Goal: Task Accomplishment & Management: Complete application form

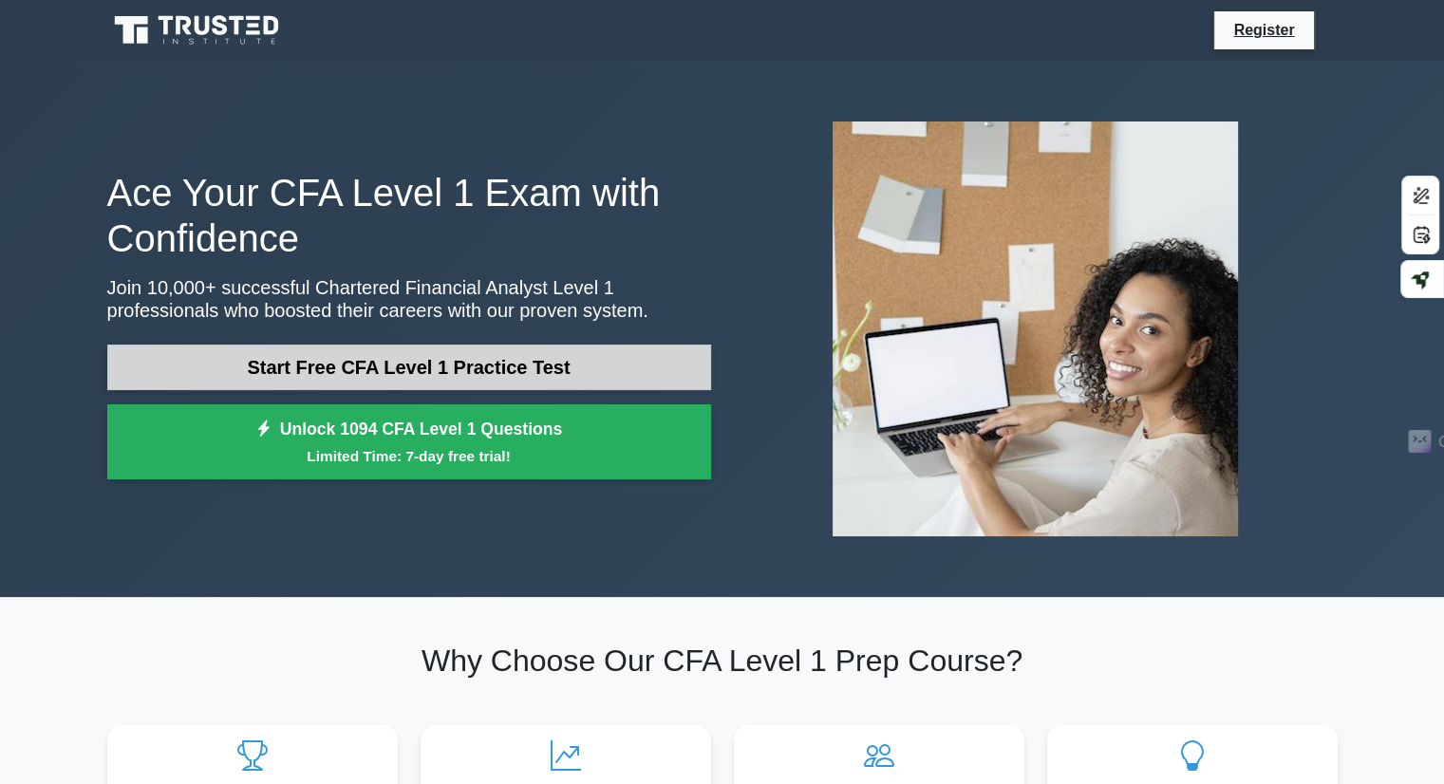
click at [703, 354] on link "Start Free CFA Level 1 Practice Test" at bounding box center [409, 368] width 604 height 46
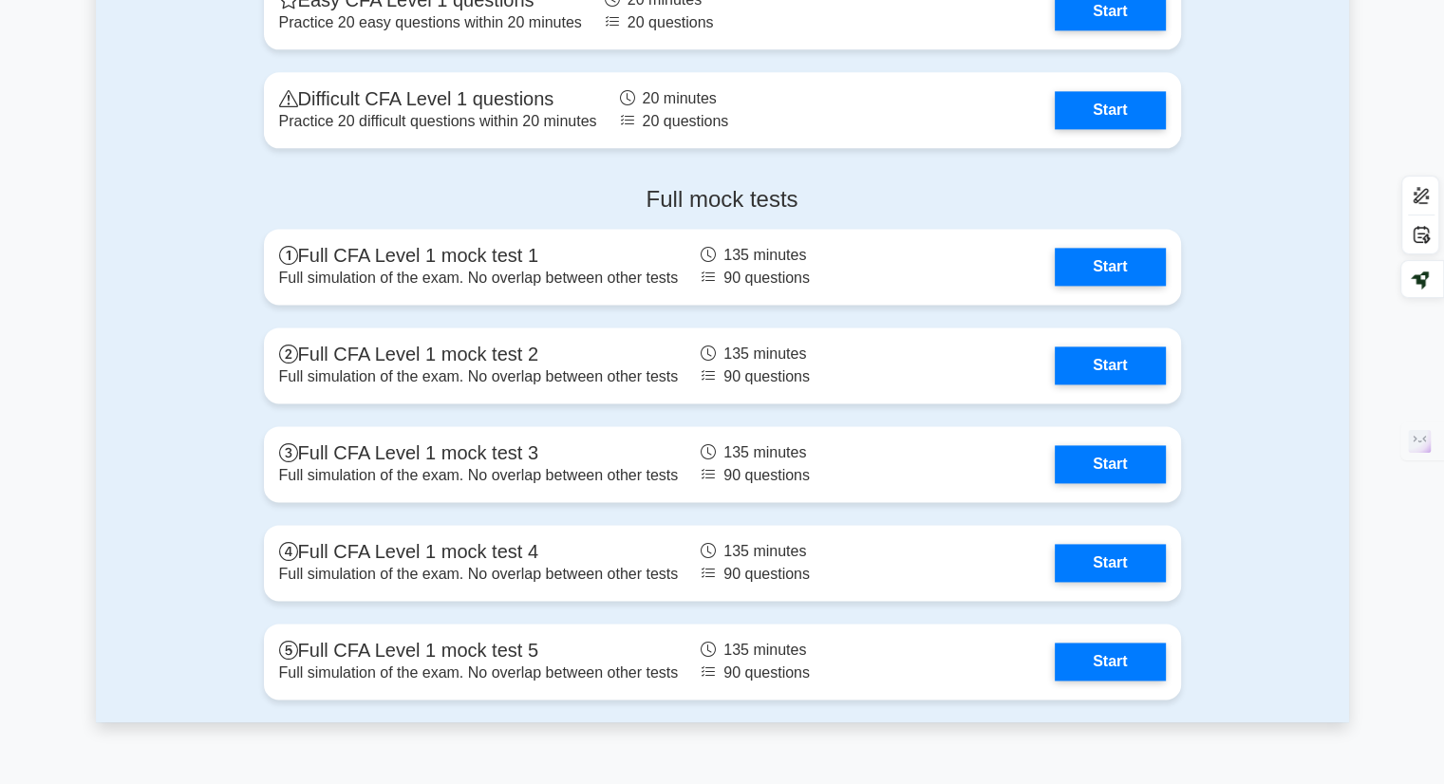
scroll to position [2563, 0]
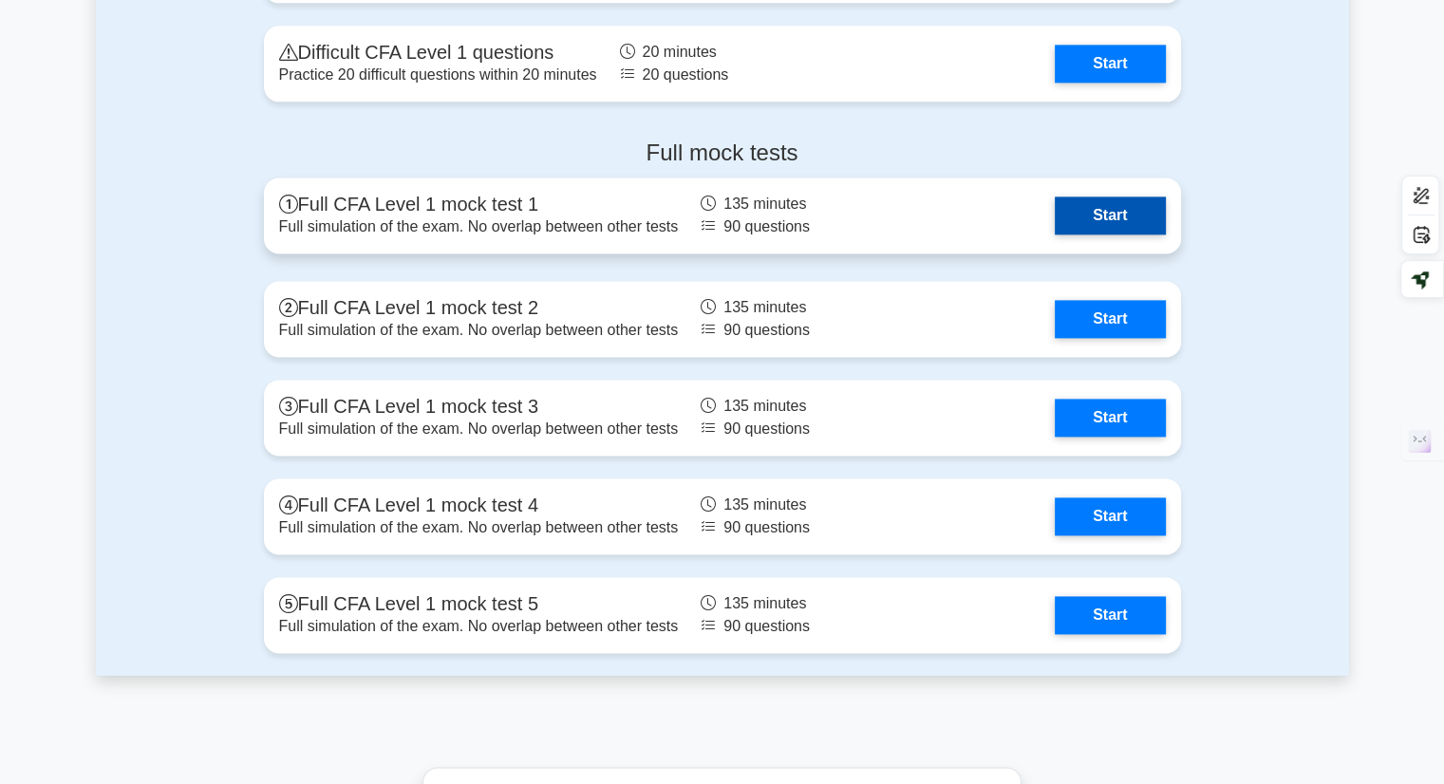
click at [1055, 226] on link "Start" at bounding box center [1110, 216] width 110 height 38
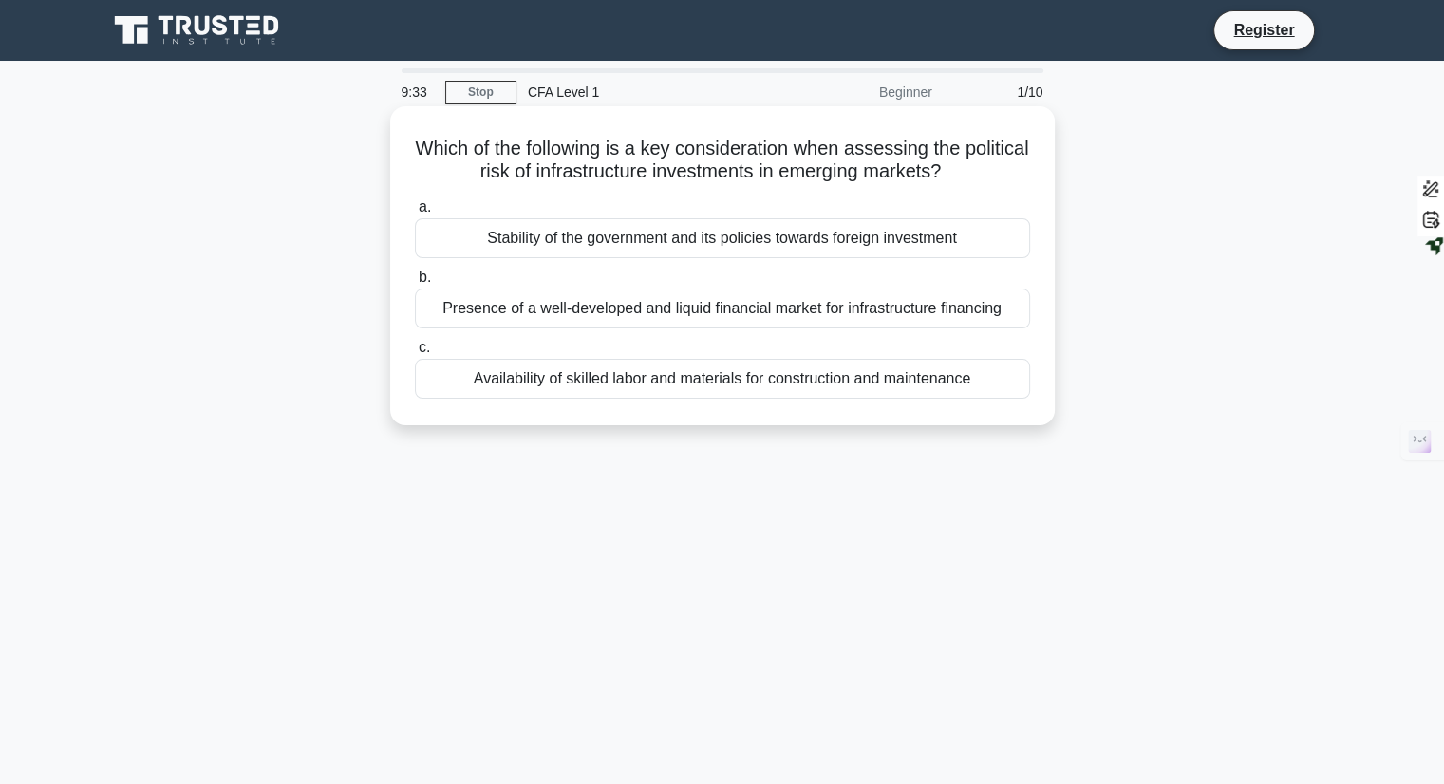
click at [685, 244] on div "Stability of the government and its policies towards foreign investment" at bounding box center [722, 238] width 615 height 40
click at [415, 214] on input "a. Stability of the government and its policies towards foreign investment" at bounding box center [415, 207] width 0 height 12
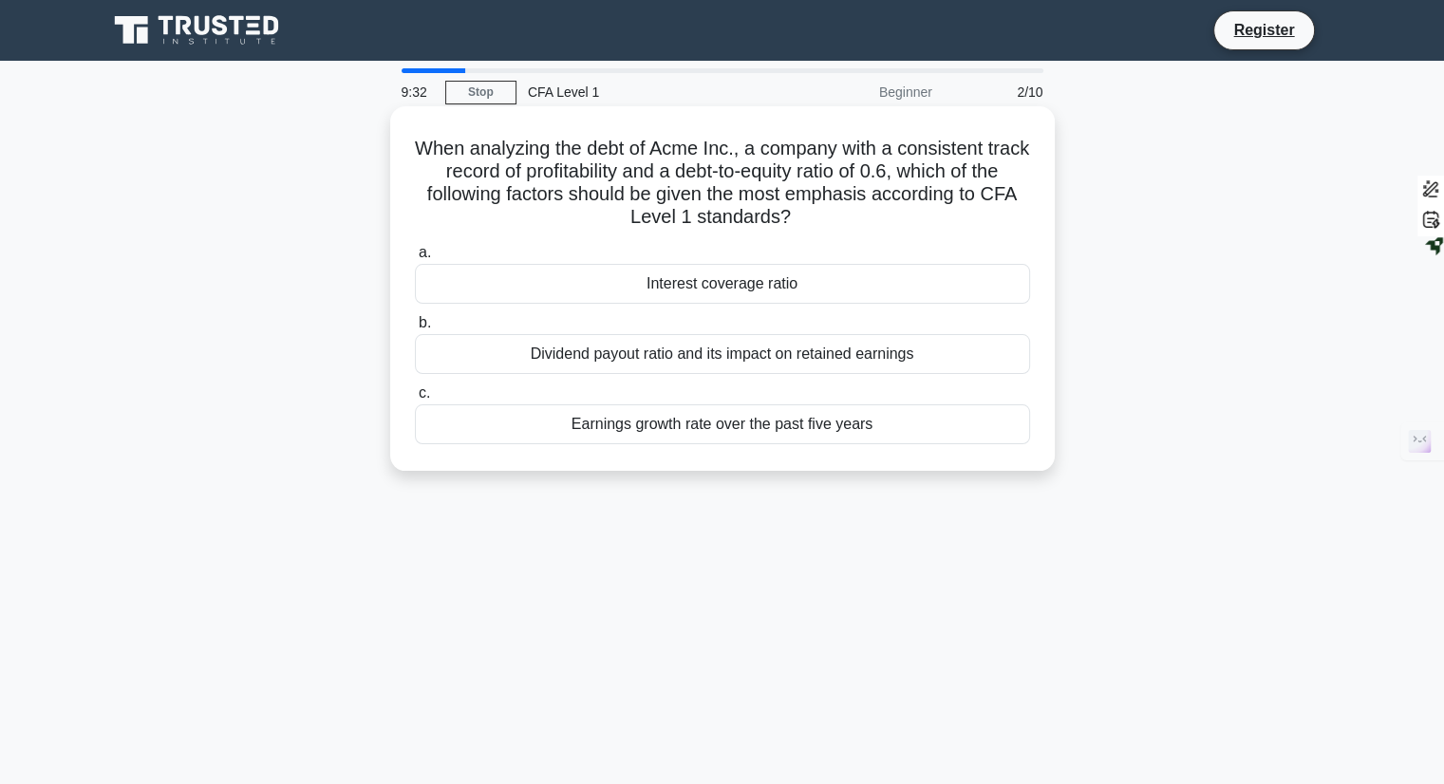
click at [686, 282] on div "Interest coverage ratio" at bounding box center [722, 284] width 615 height 40
click at [415, 259] on input "a. Interest coverage ratio" at bounding box center [415, 253] width 0 height 12
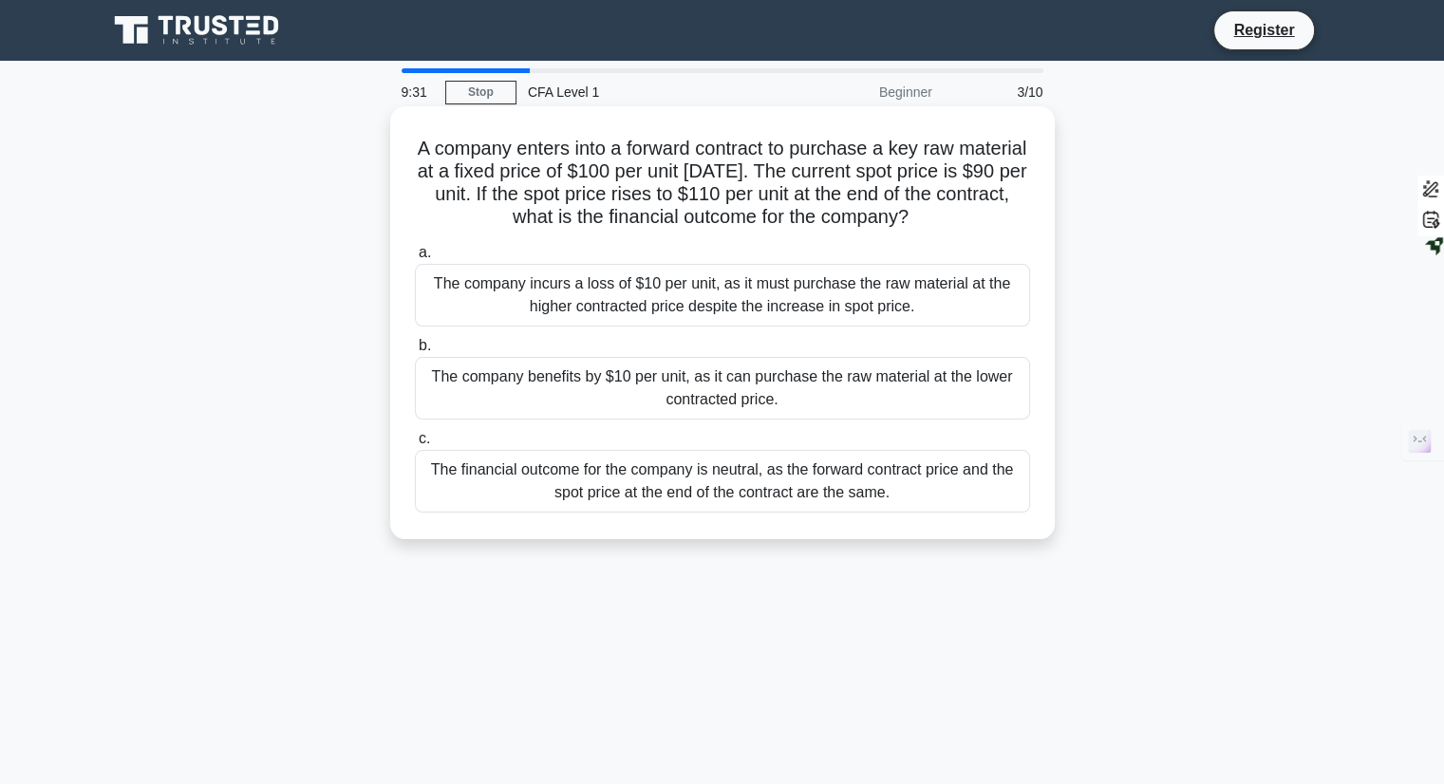
click at [687, 355] on label "b. The company benefits by $10 per unit, as it can purchase the raw material at…" at bounding box center [722, 376] width 615 height 85
click at [415, 352] on input "b. The company benefits by $10 per unit, as it can purchase the raw material at…" at bounding box center [415, 346] width 0 height 12
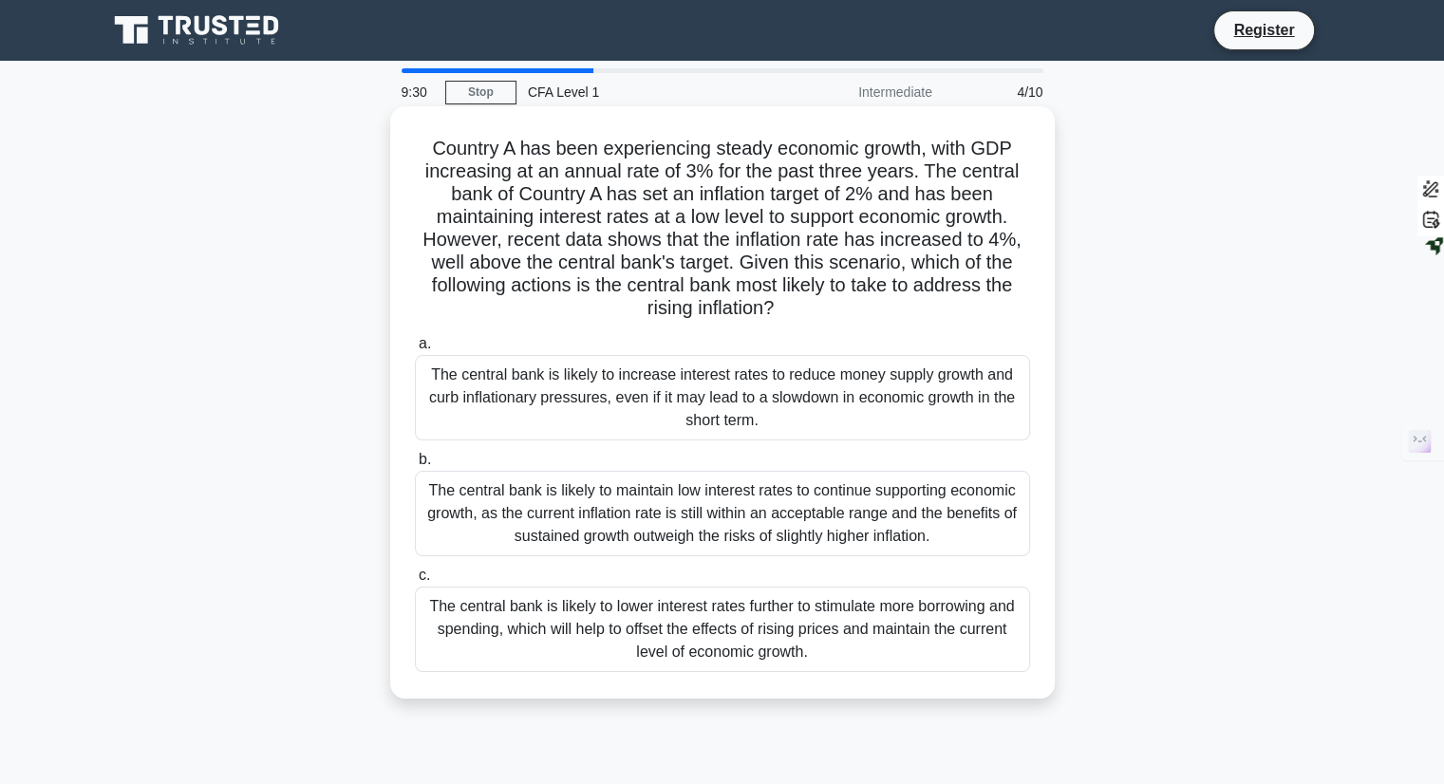
click at [710, 383] on div "The central bank is likely to increase interest rates to reduce money supply gr…" at bounding box center [722, 397] width 615 height 85
click at [415, 350] on input "a. The central bank is likely to increase interest rates to reduce money supply…" at bounding box center [415, 344] width 0 height 12
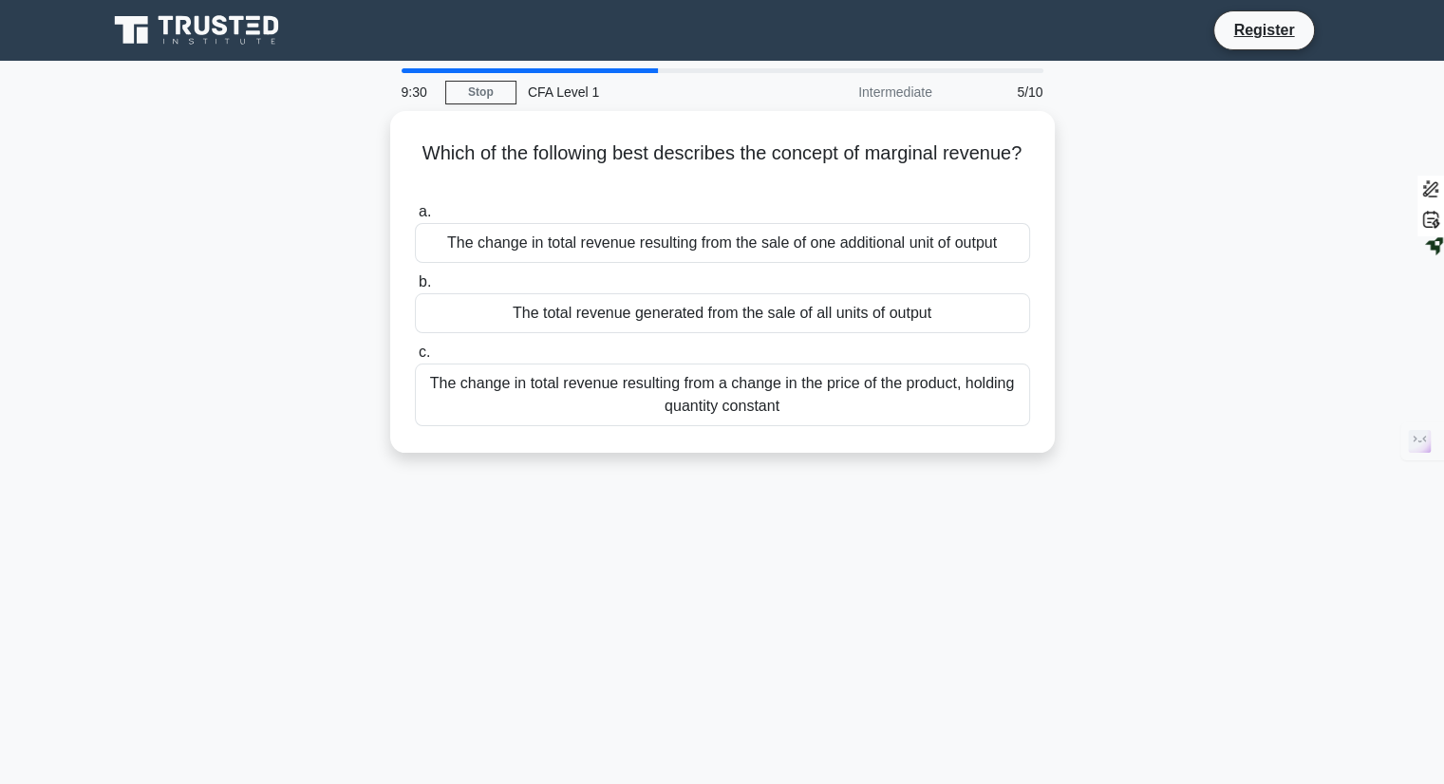
click at [726, 509] on div "9:30 Stop CFA Level 1 Intermediate 5/10 Which of the following best describes t…" at bounding box center [722, 542] width 1253 height 949
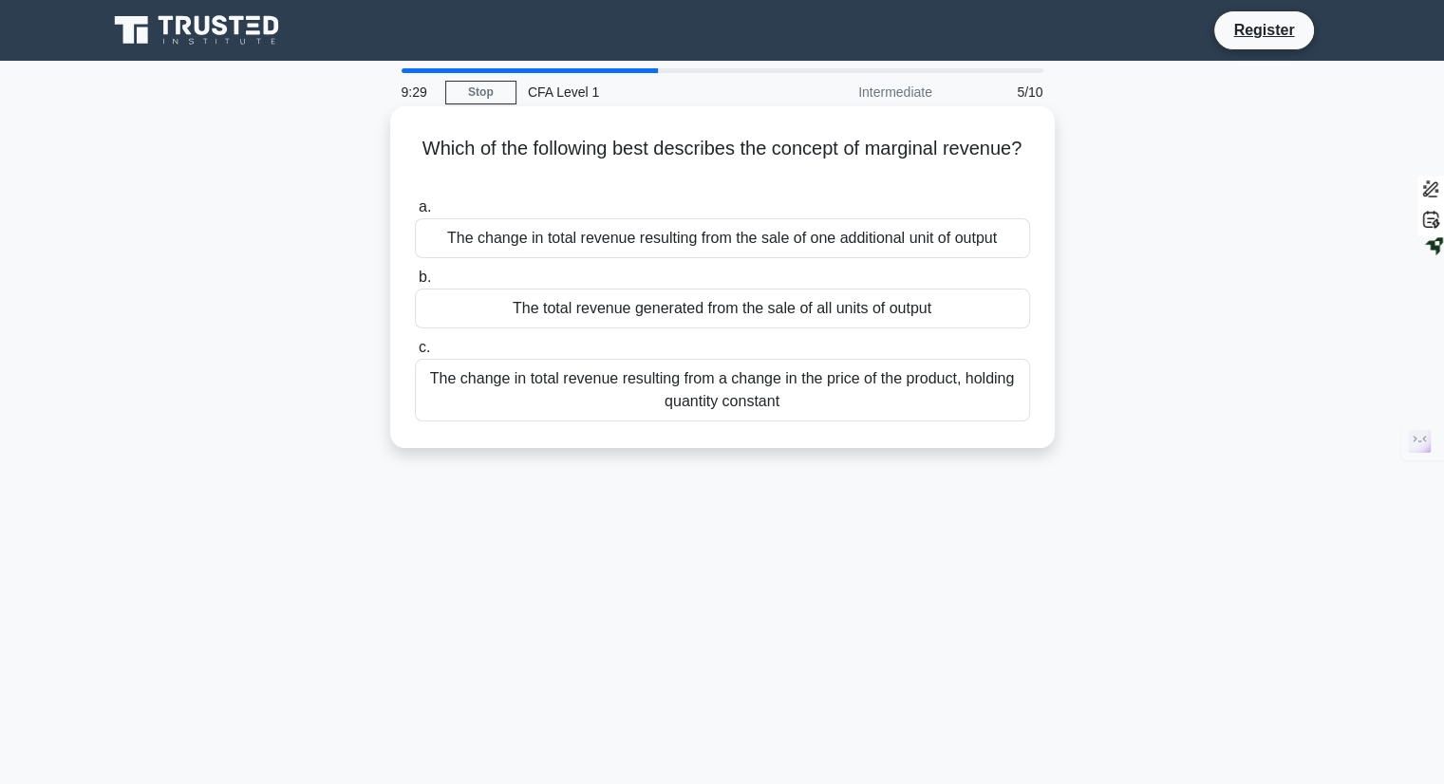
click at [745, 439] on div "Which of the following best describes the concept of marginal revenue? .spinner…" at bounding box center [722, 277] width 649 height 327
click at [754, 411] on div "The change in total revenue resulting from a change in the price of the product…" at bounding box center [722, 390] width 615 height 63
click at [415, 354] on input "c. The change in total revenue resulting from a change in the price of the prod…" at bounding box center [415, 348] width 0 height 12
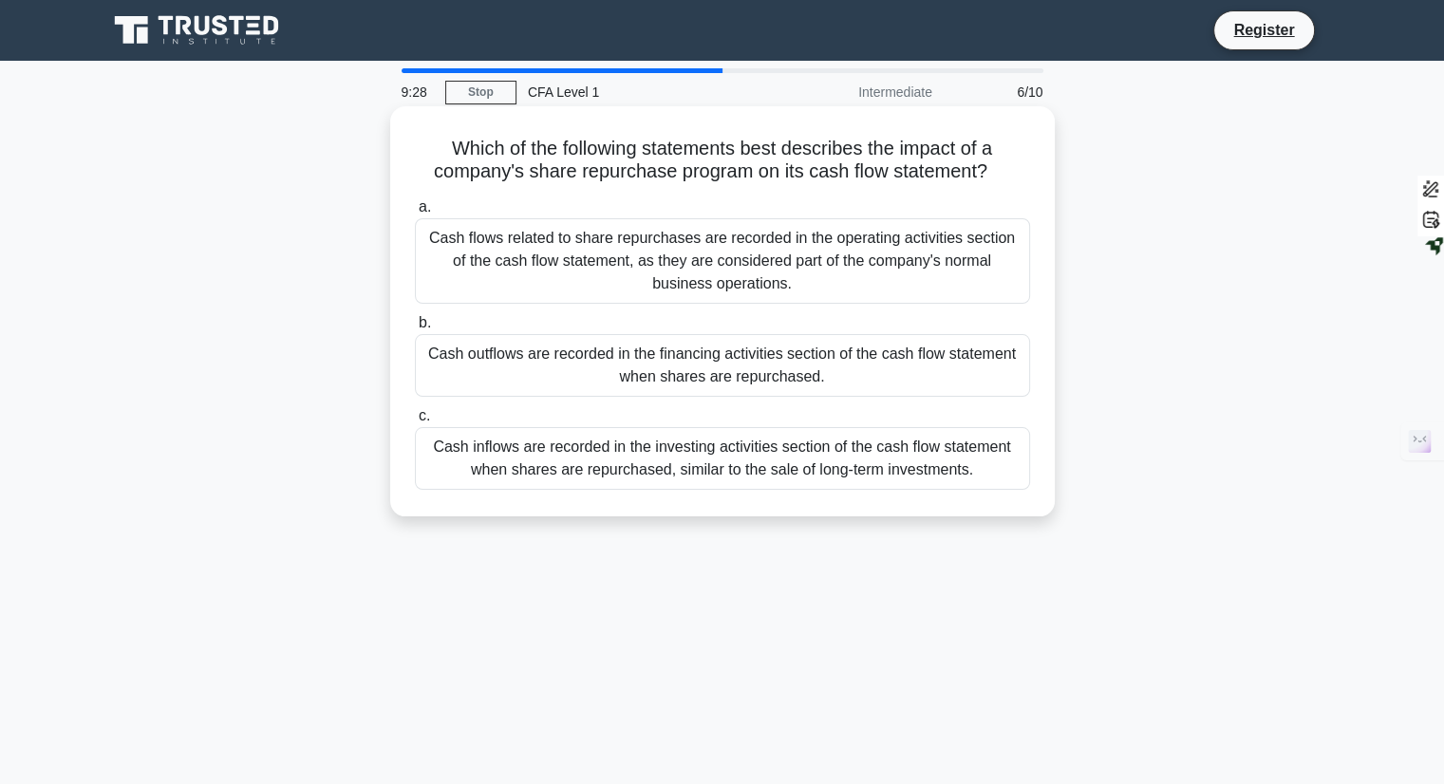
click at [740, 320] on label "b. Cash outflows are recorded in the financing activities section of the cash f…" at bounding box center [722, 353] width 615 height 85
click at [415, 320] on input "b. Cash outflows are recorded in the financing activities section of the cash f…" at bounding box center [415, 323] width 0 height 12
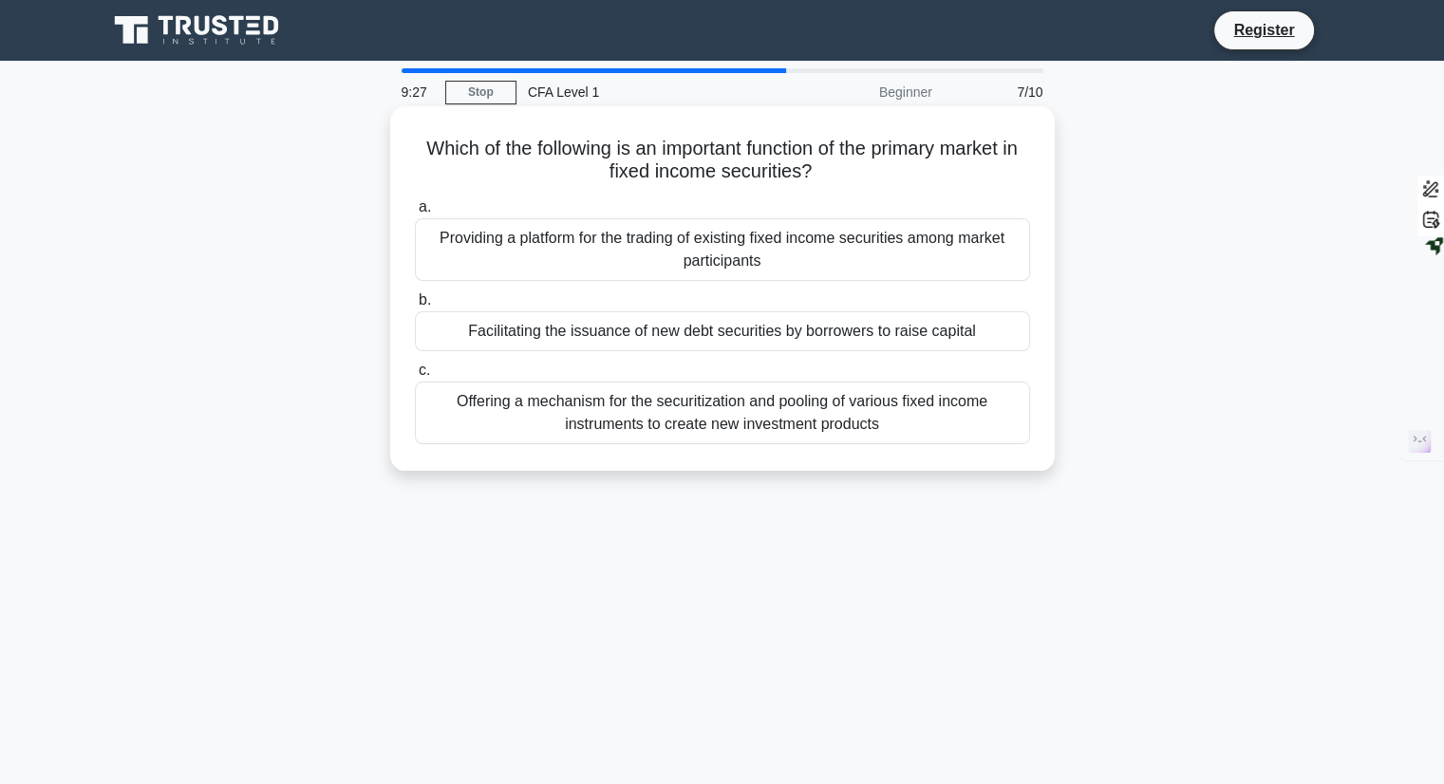
click at [741, 396] on div "Offering a mechanism for the securitization and pooling of various fixed income…" at bounding box center [722, 413] width 615 height 63
click at [415, 377] on input "c. Offering a mechanism for the securitization and pooling of various fixed inc…" at bounding box center [415, 371] width 0 height 12
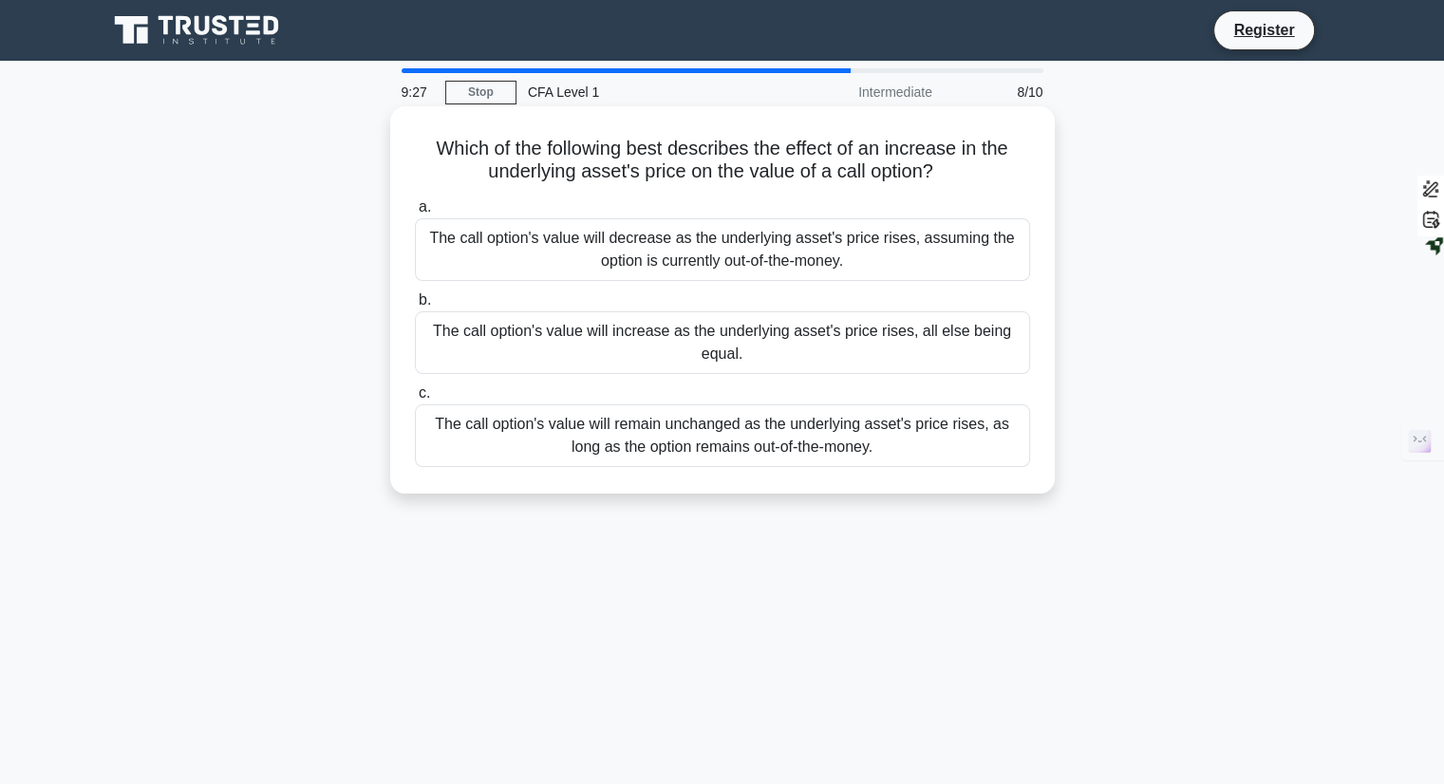
click at [748, 290] on label "b. The call option's value will increase as the underlying asset's price rises,…" at bounding box center [722, 331] width 615 height 85
click at [415, 294] on input "b. The call option's value will increase as the underlying asset's price rises,…" at bounding box center [415, 300] width 0 height 12
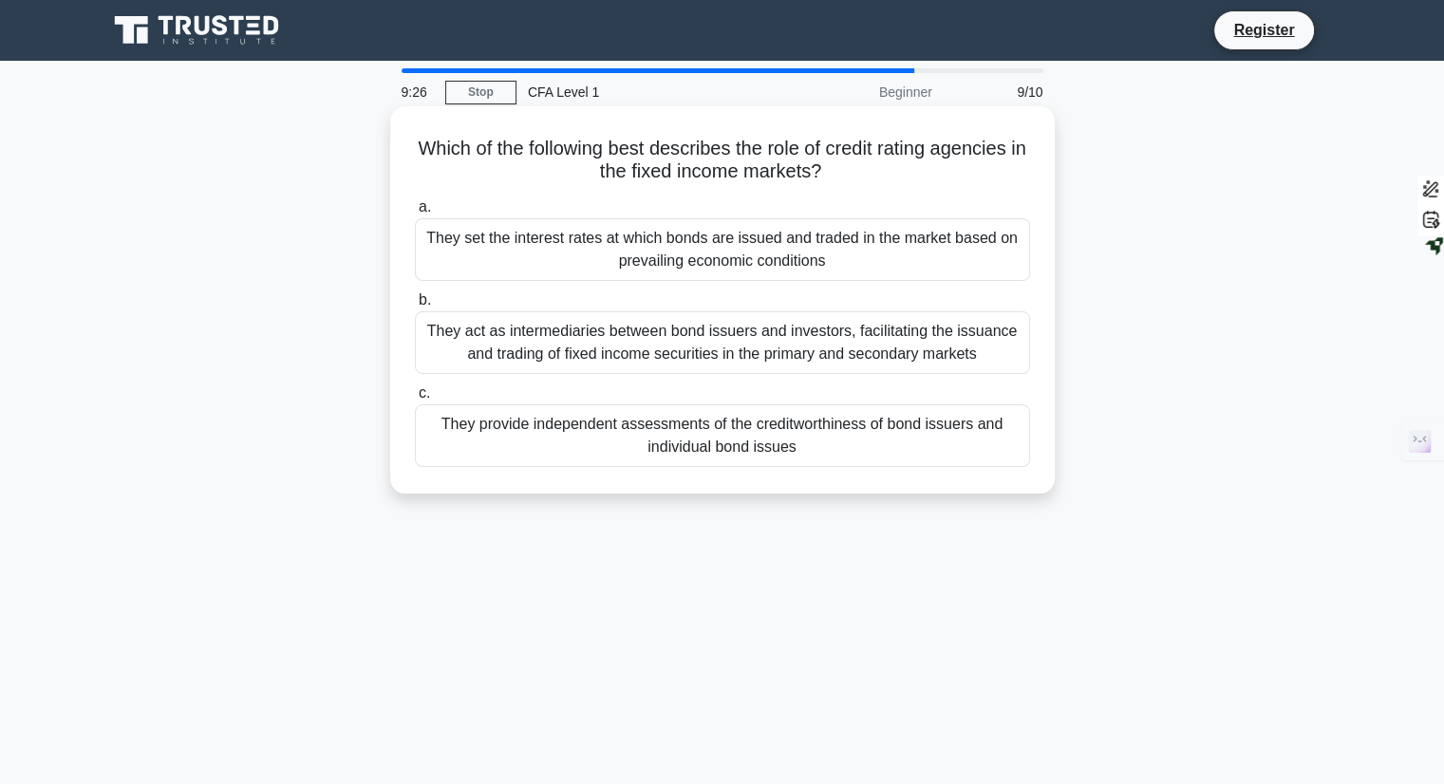
click at [744, 354] on div "They act as intermediaries between bond issuers and investors, facilitating the…" at bounding box center [722, 342] width 615 height 63
click at [415, 307] on input "b. They act as intermediaries between bond issuers and investors, facilitating …" at bounding box center [415, 300] width 0 height 12
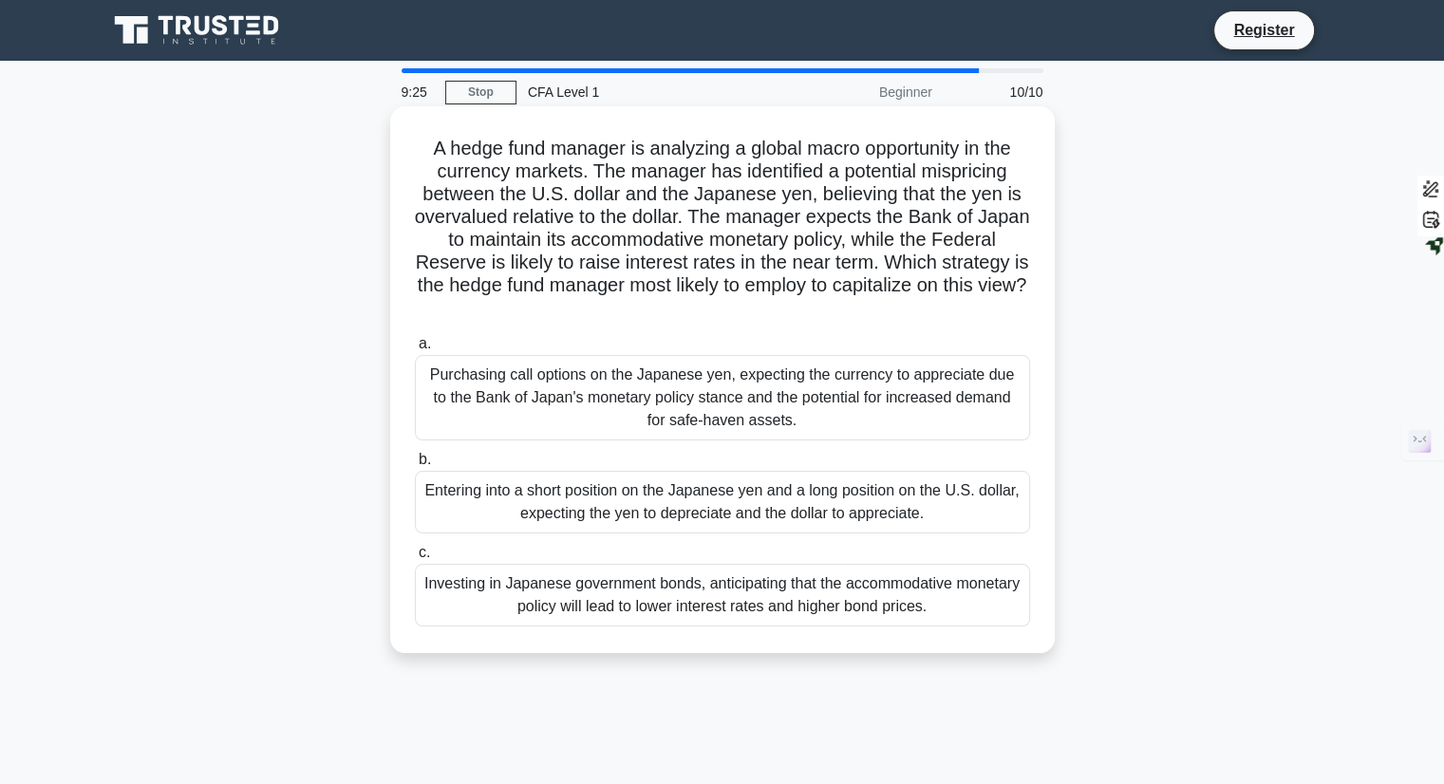
click at [739, 429] on div "Purchasing call options on the Japanese yen, expecting the currency to apprecia…" at bounding box center [722, 397] width 615 height 85
click at [415, 350] on input "a. Purchasing call options on the Japanese yen, expecting the currency to appre…" at bounding box center [415, 344] width 0 height 12
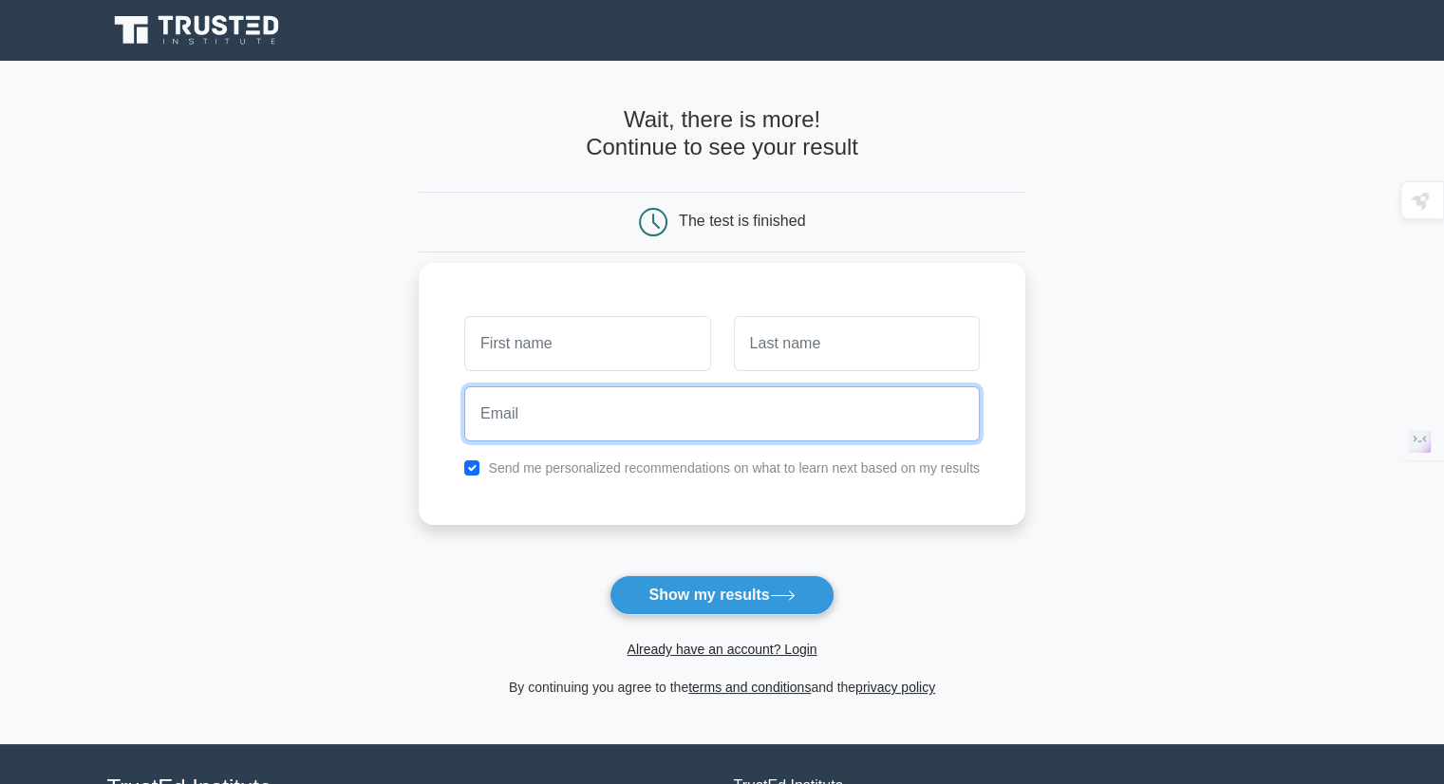
drag, startPoint x: 693, startPoint y: 386, endPoint x: 690, endPoint y: 376, distance: 10.8
click at [693, 386] on input "email" at bounding box center [722, 413] width 516 height 55
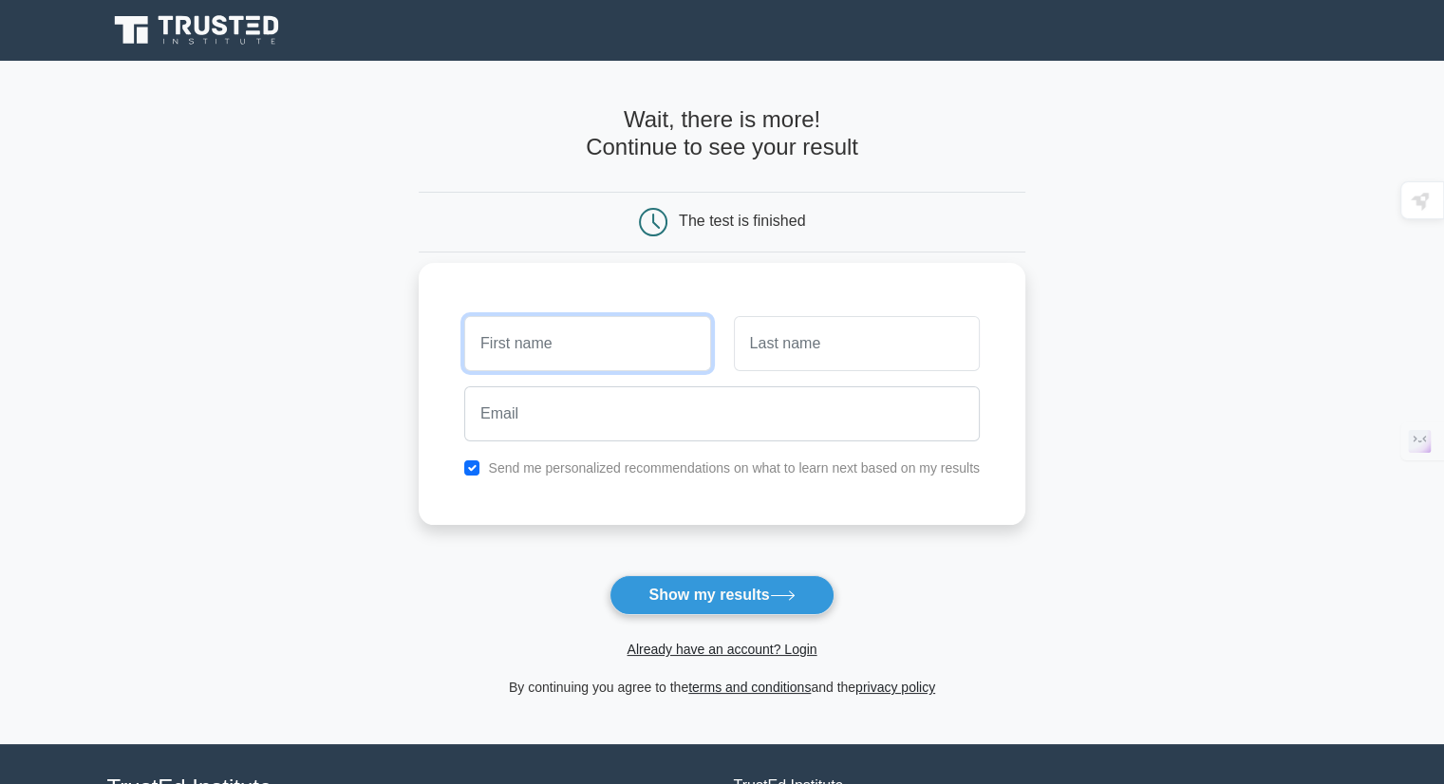
drag, startPoint x: 626, startPoint y: 320, endPoint x: 623, endPoint y: 339, distance: 19.2
click at [623, 320] on input "text" at bounding box center [587, 343] width 246 height 55
type input "[PERSON_NAME]"
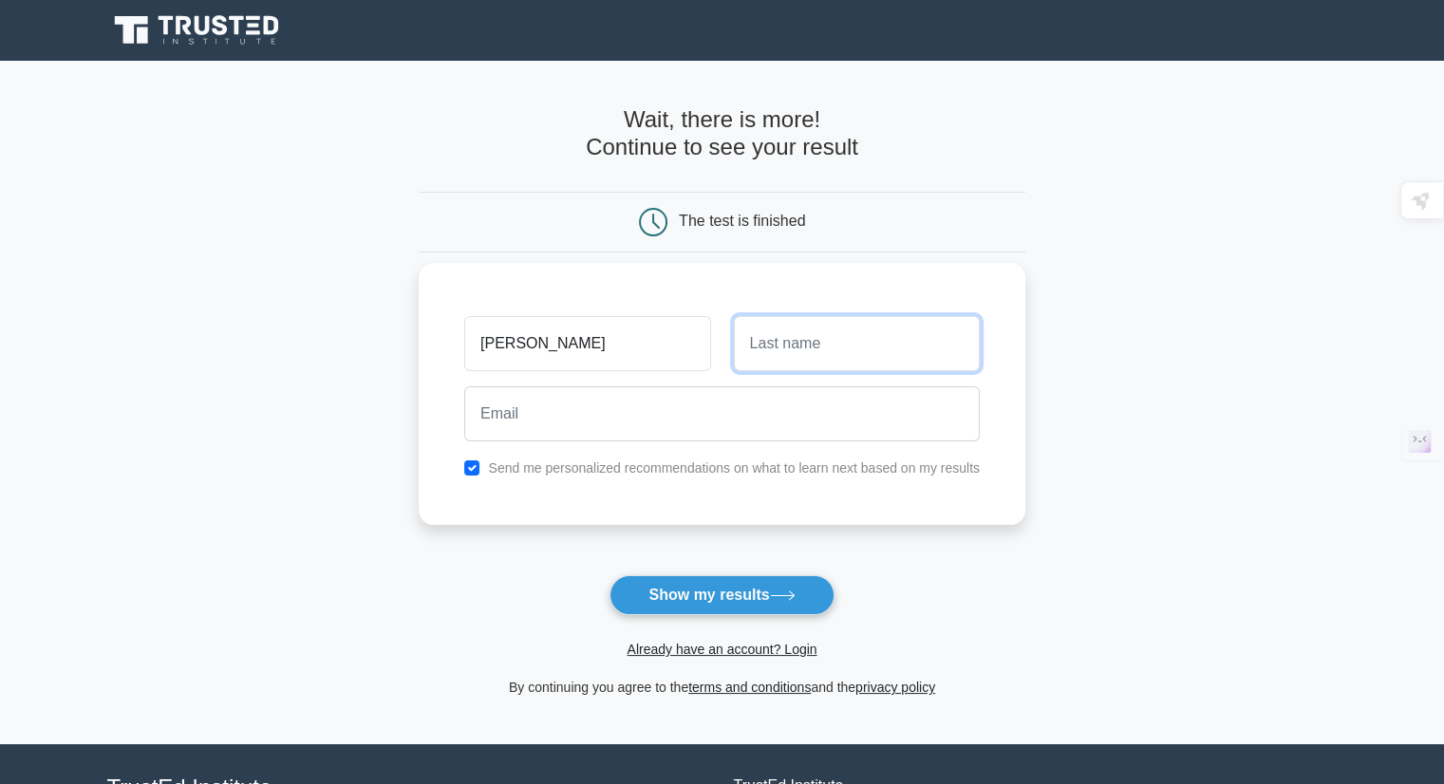
click at [763, 355] on input "text" at bounding box center [857, 343] width 246 height 55
type input "BISARIA"
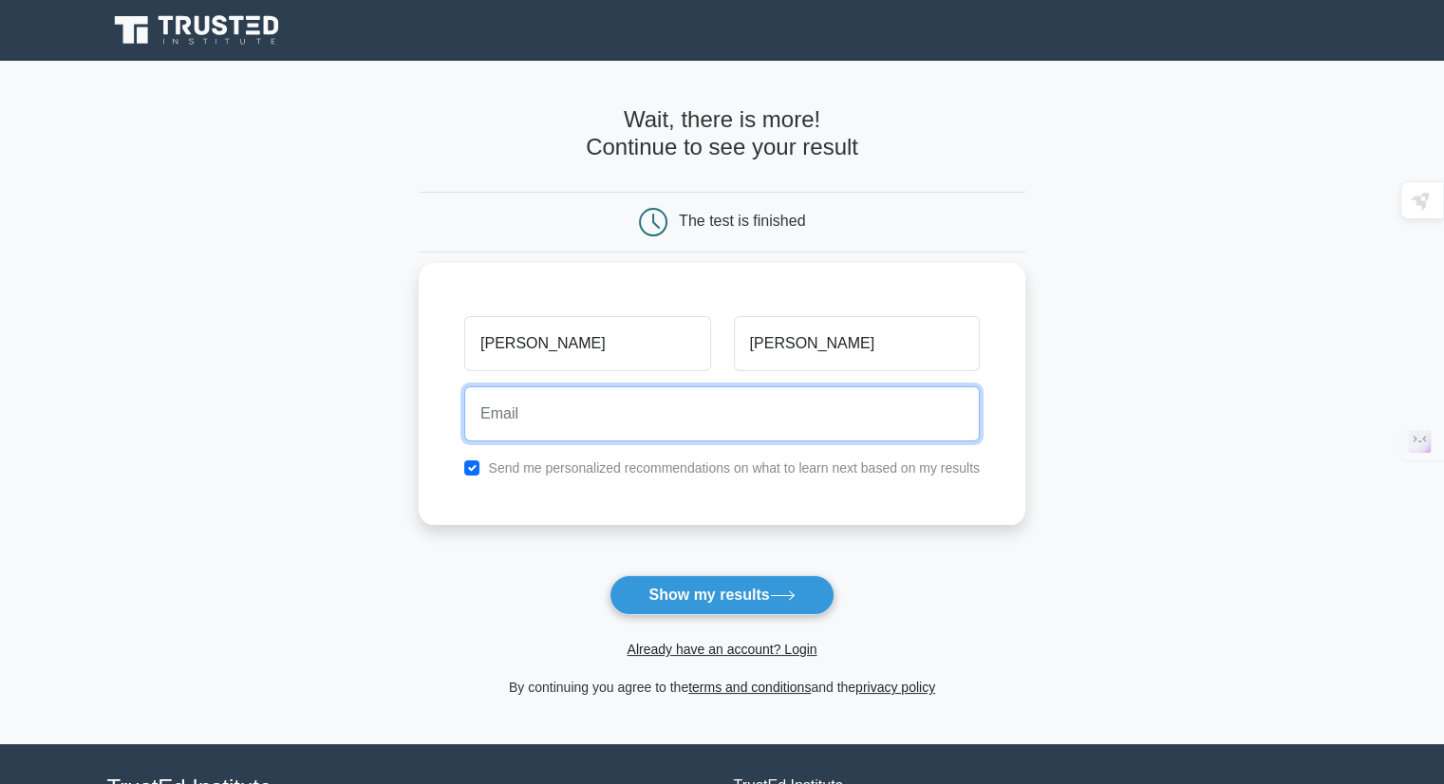
click at [774, 433] on input "email" at bounding box center [722, 413] width 516 height 55
type input "ujjwalbisaria1612@gmail.com"
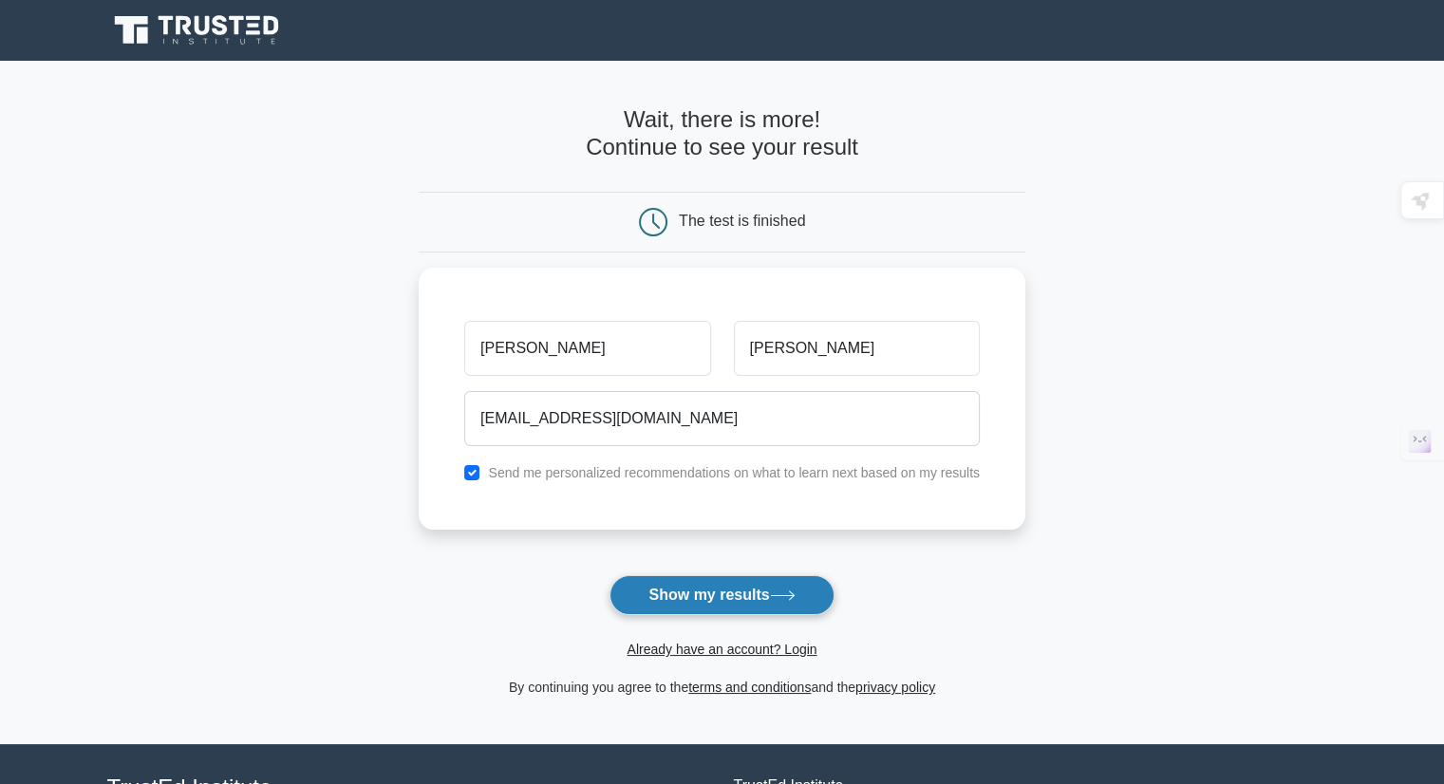
click at [701, 577] on button "Show my results" at bounding box center [722, 595] width 224 height 40
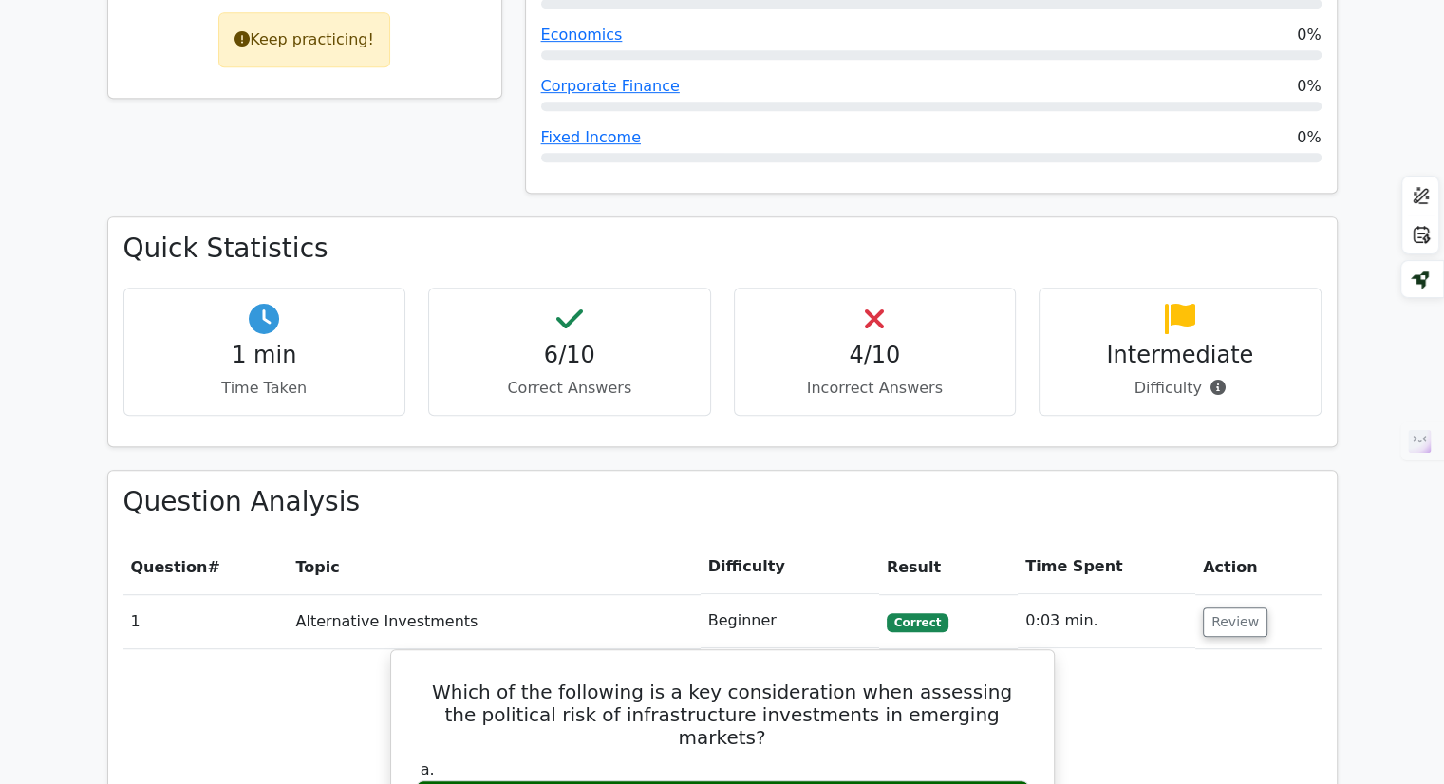
scroll to position [285, 0]
